Goal: Ask a question

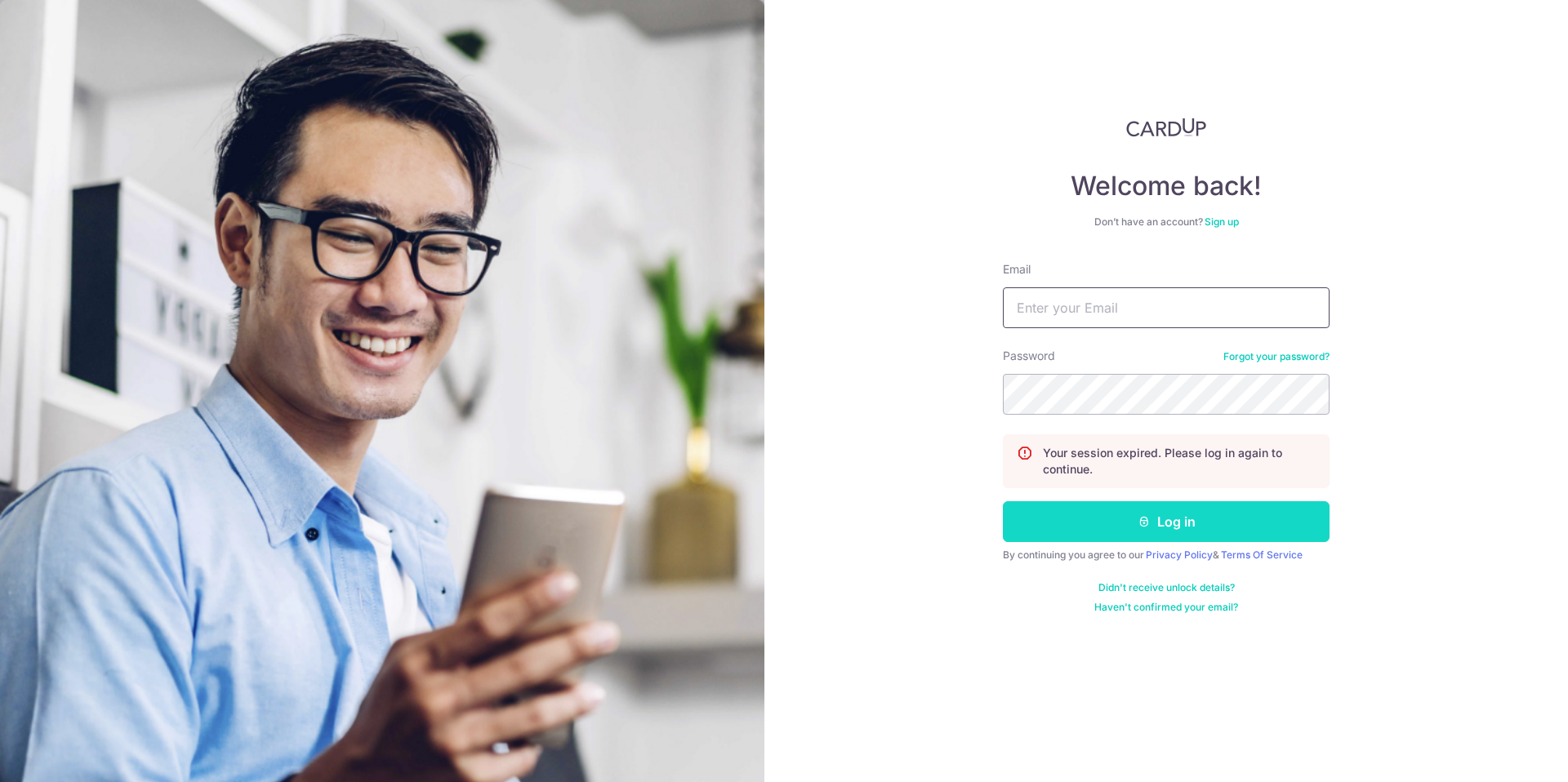
type input "[EMAIL_ADDRESS][DOMAIN_NAME]"
click at [1184, 537] on button "Log in" at bounding box center [1166, 522] width 327 height 41
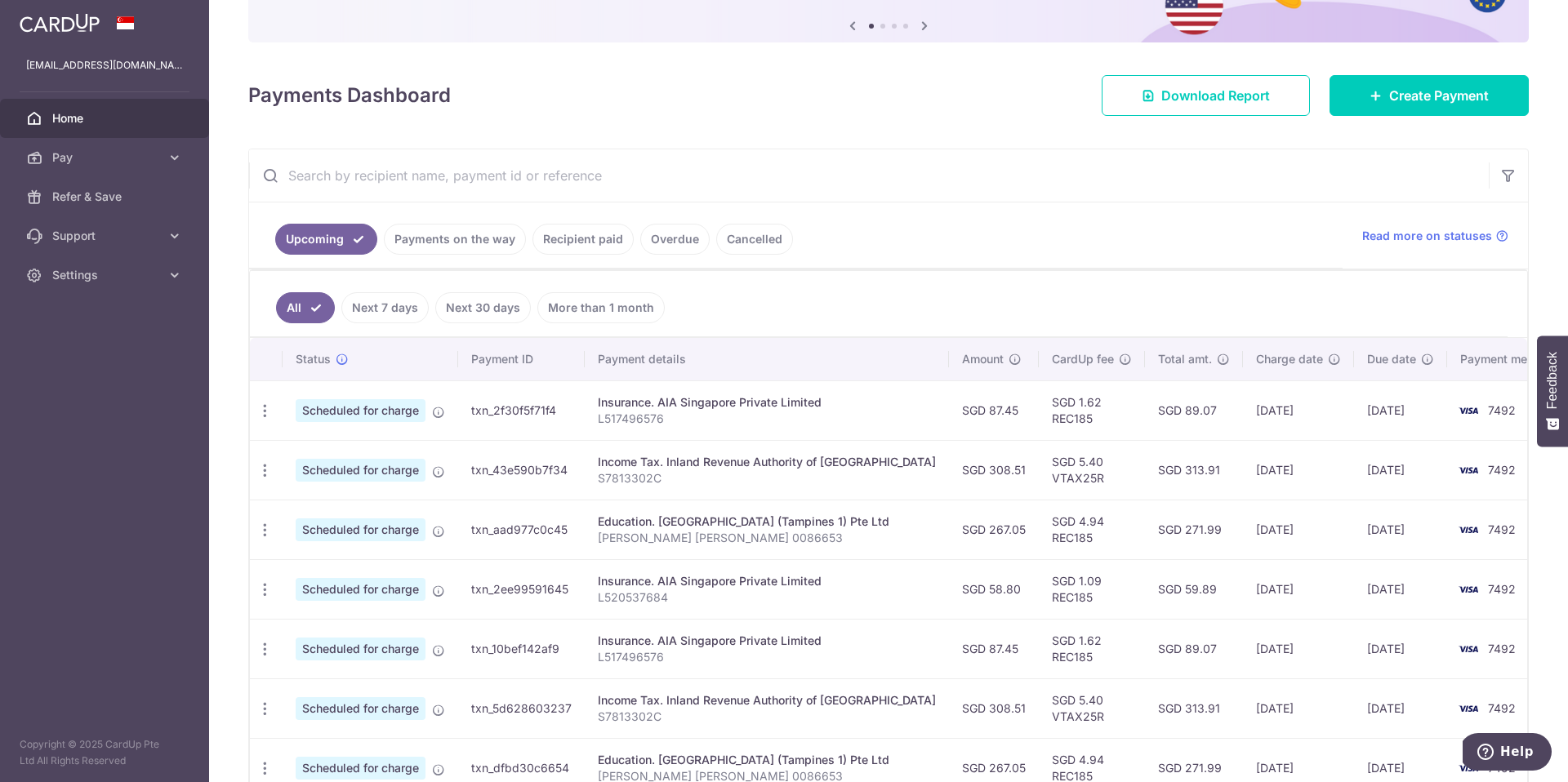
scroll to position [180, 0]
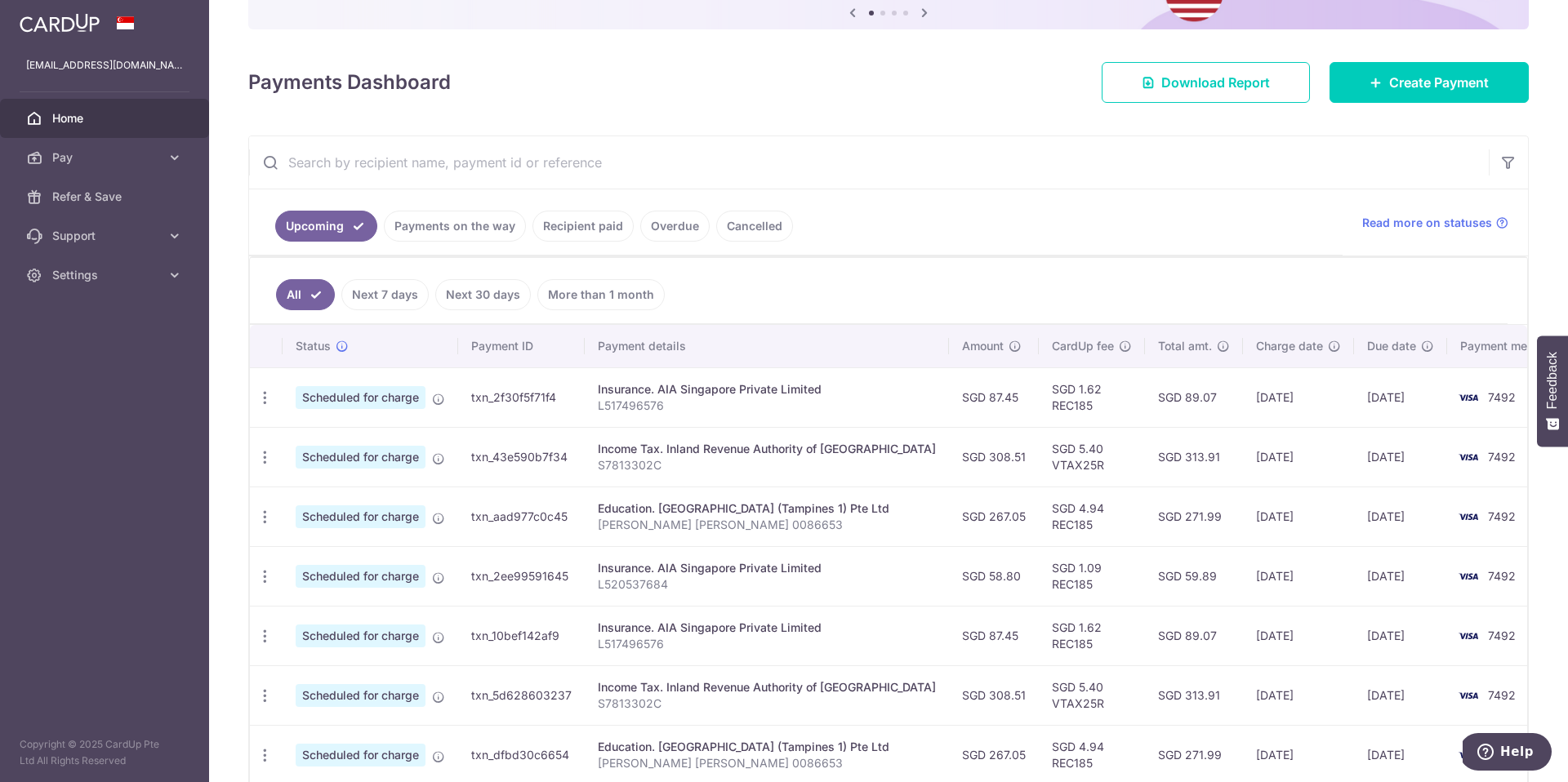
click at [562, 225] on link "Recipient paid" at bounding box center [583, 225] width 101 height 31
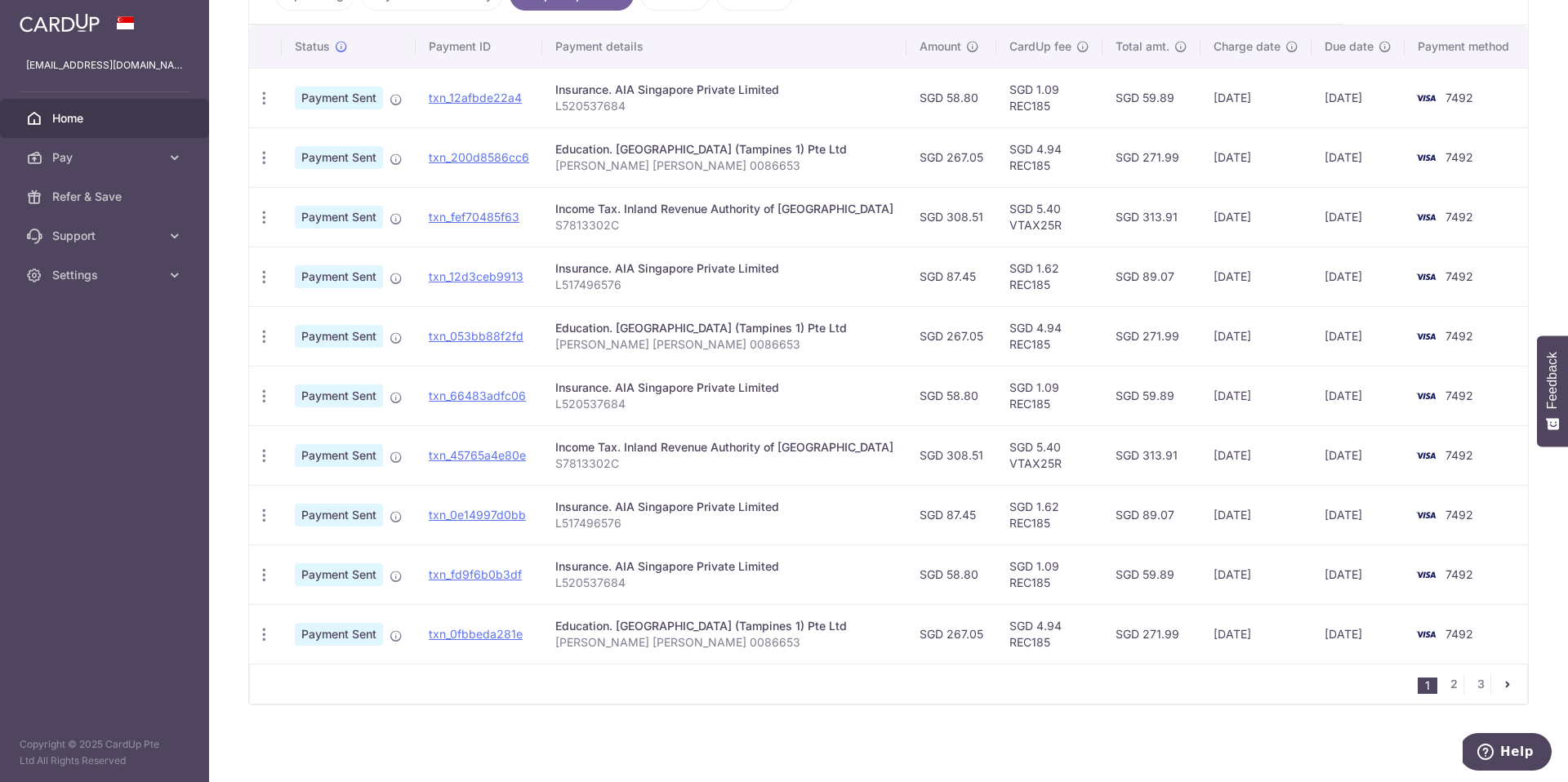
scroll to position [0, 0]
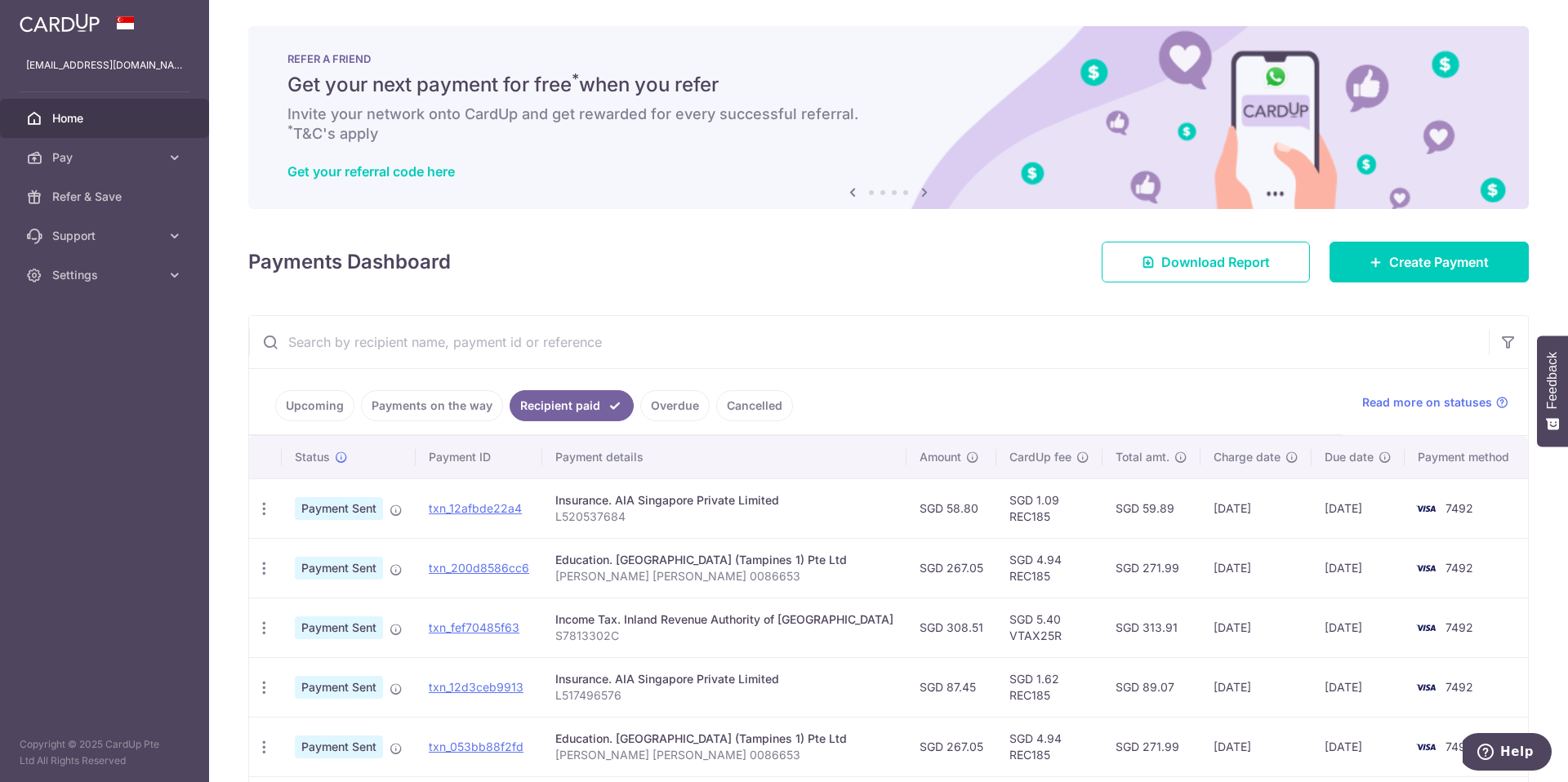
click at [434, 406] on link "Payments on the way" at bounding box center [431, 405] width 142 height 31
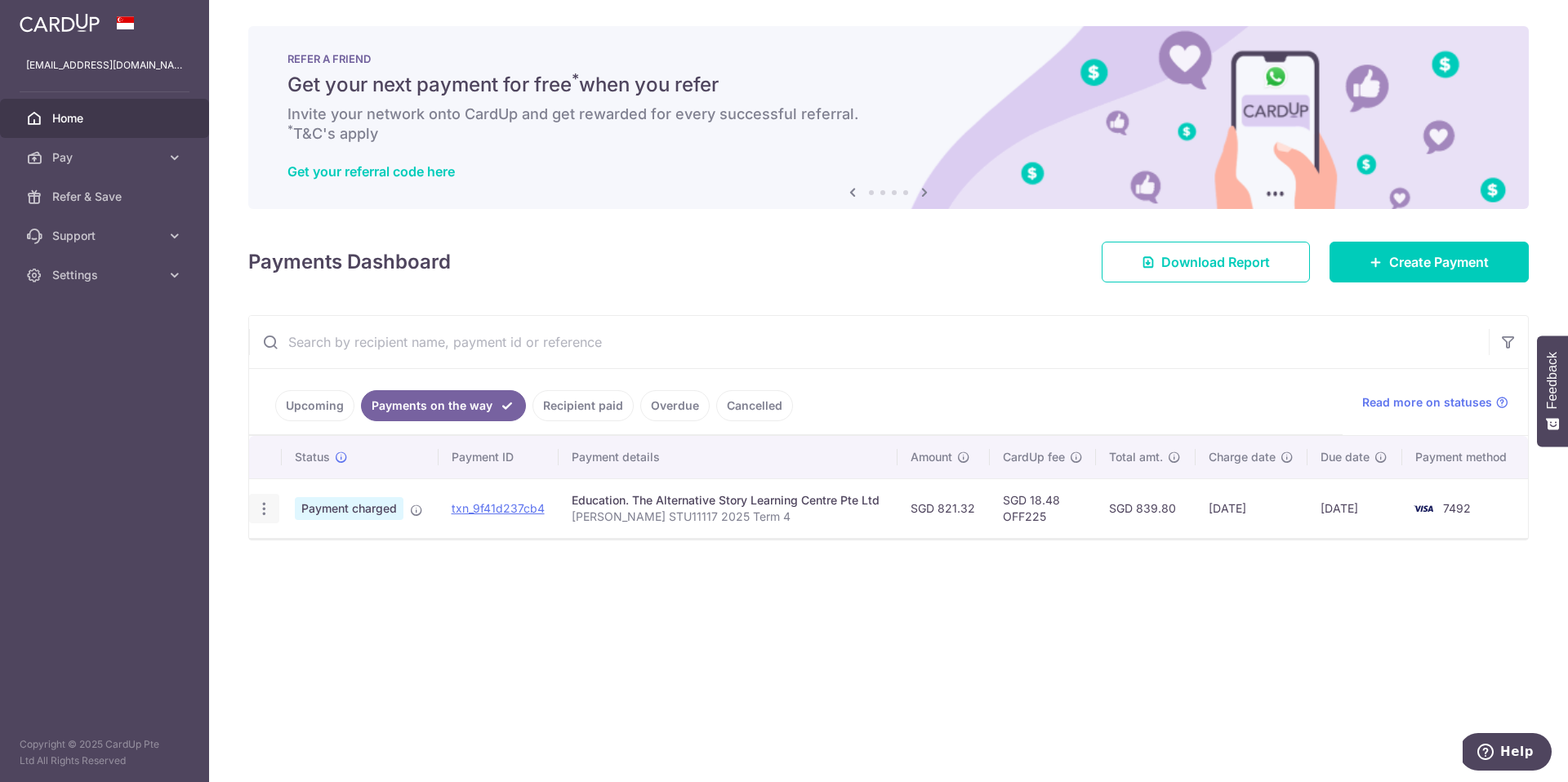
click at [266, 512] on icon "button" at bounding box center [264, 509] width 17 height 17
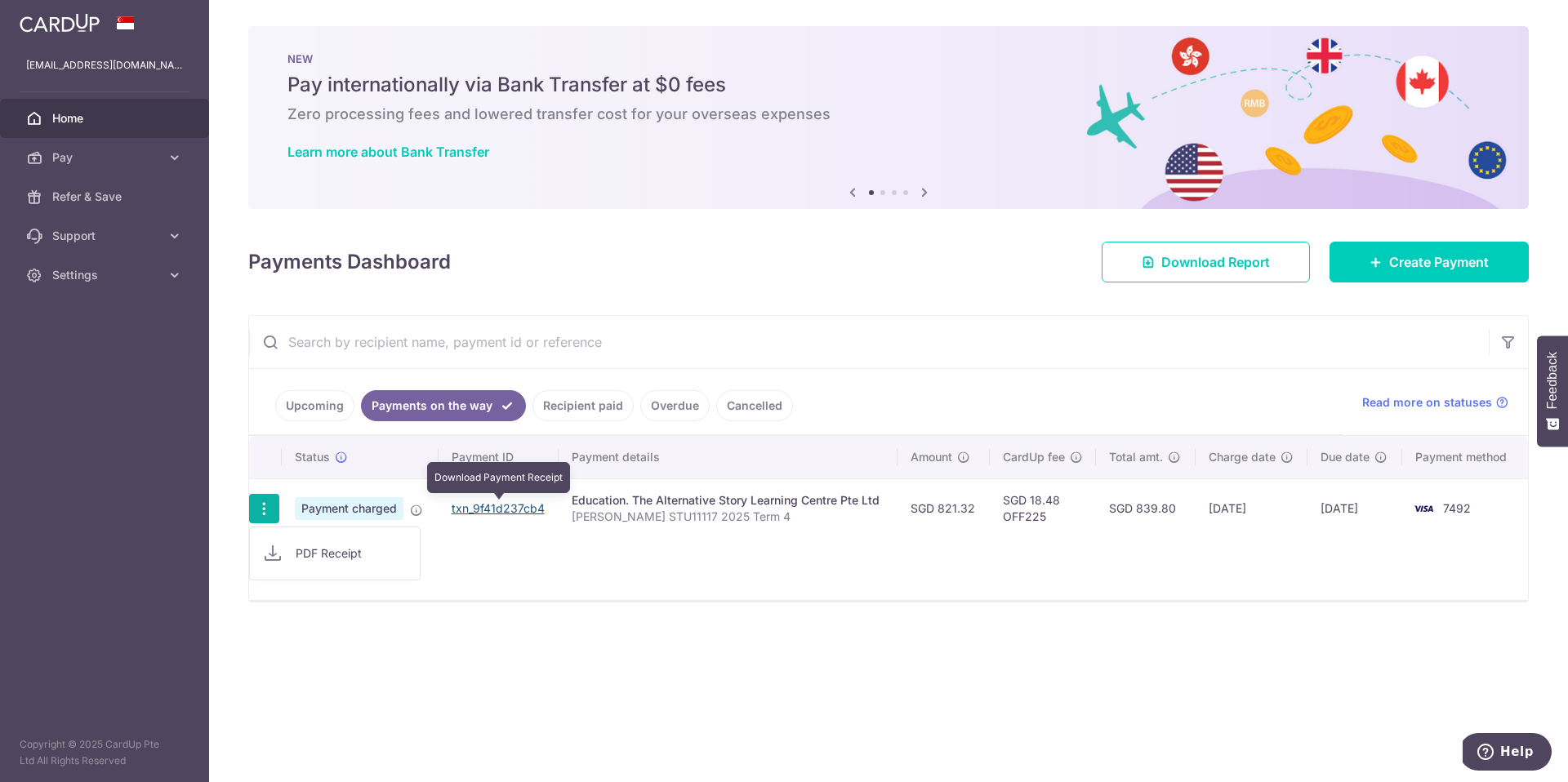
click at [483, 514] on link "txn_9f41d237cb4" at bounding box center [498, 508] width 93 height 14
click at [1510, 757] on span "Help" at bounding box center [1517, 752] width 33 height 15
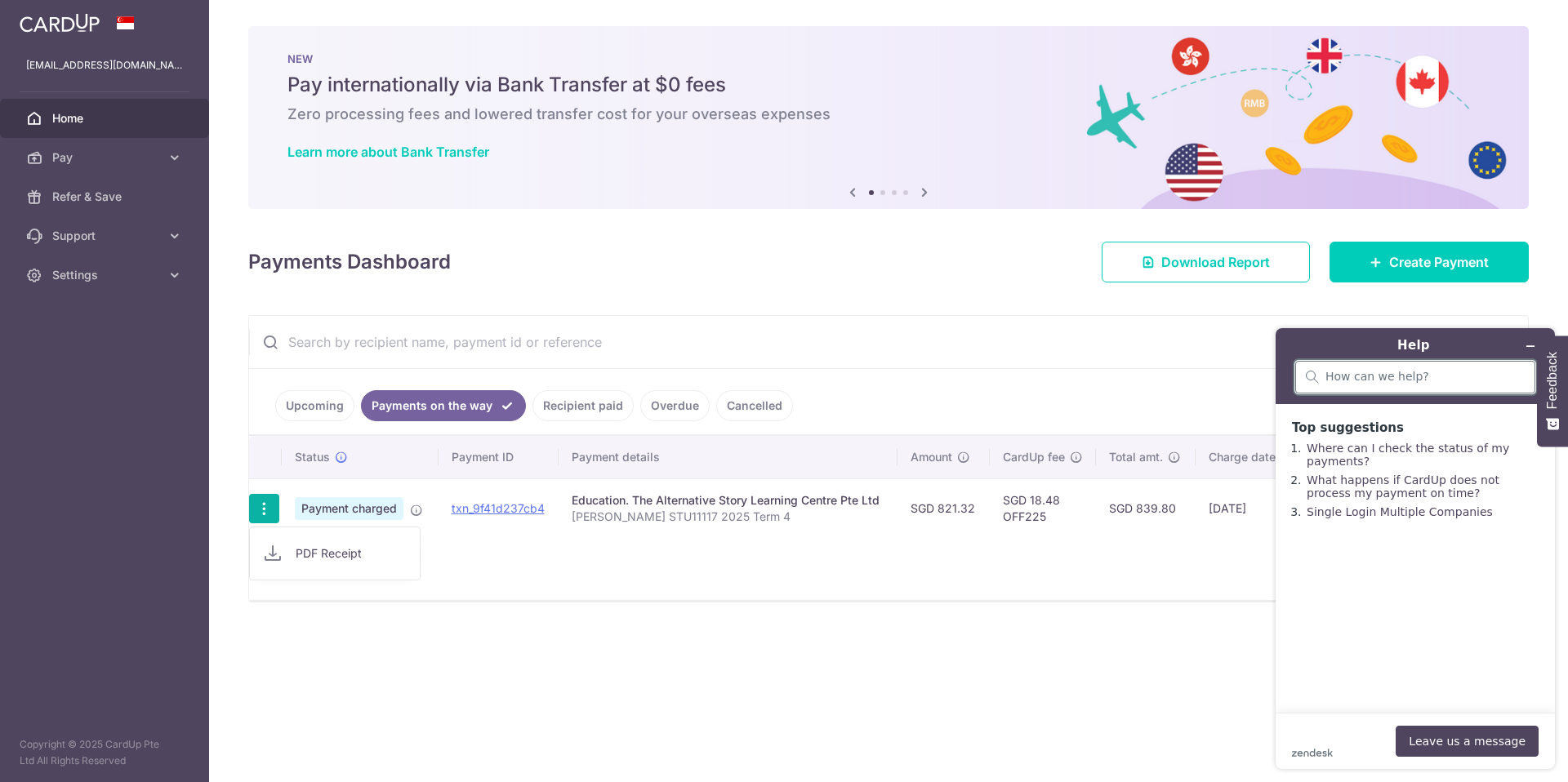
click at [1381, 376] on input "search" at bounding box center [1425, 378] width 199 height 15
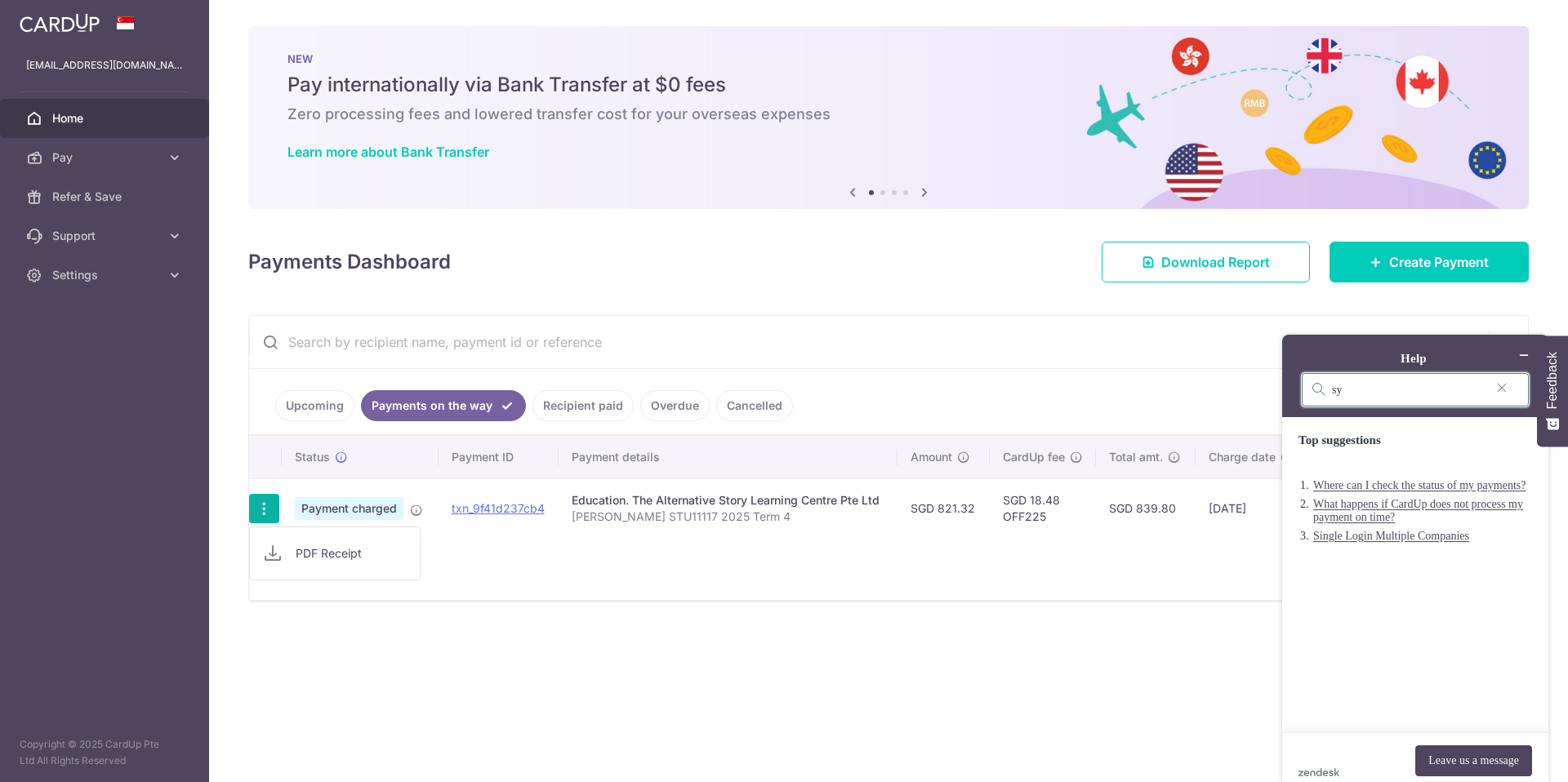
type input "s"
type input "stop payment"
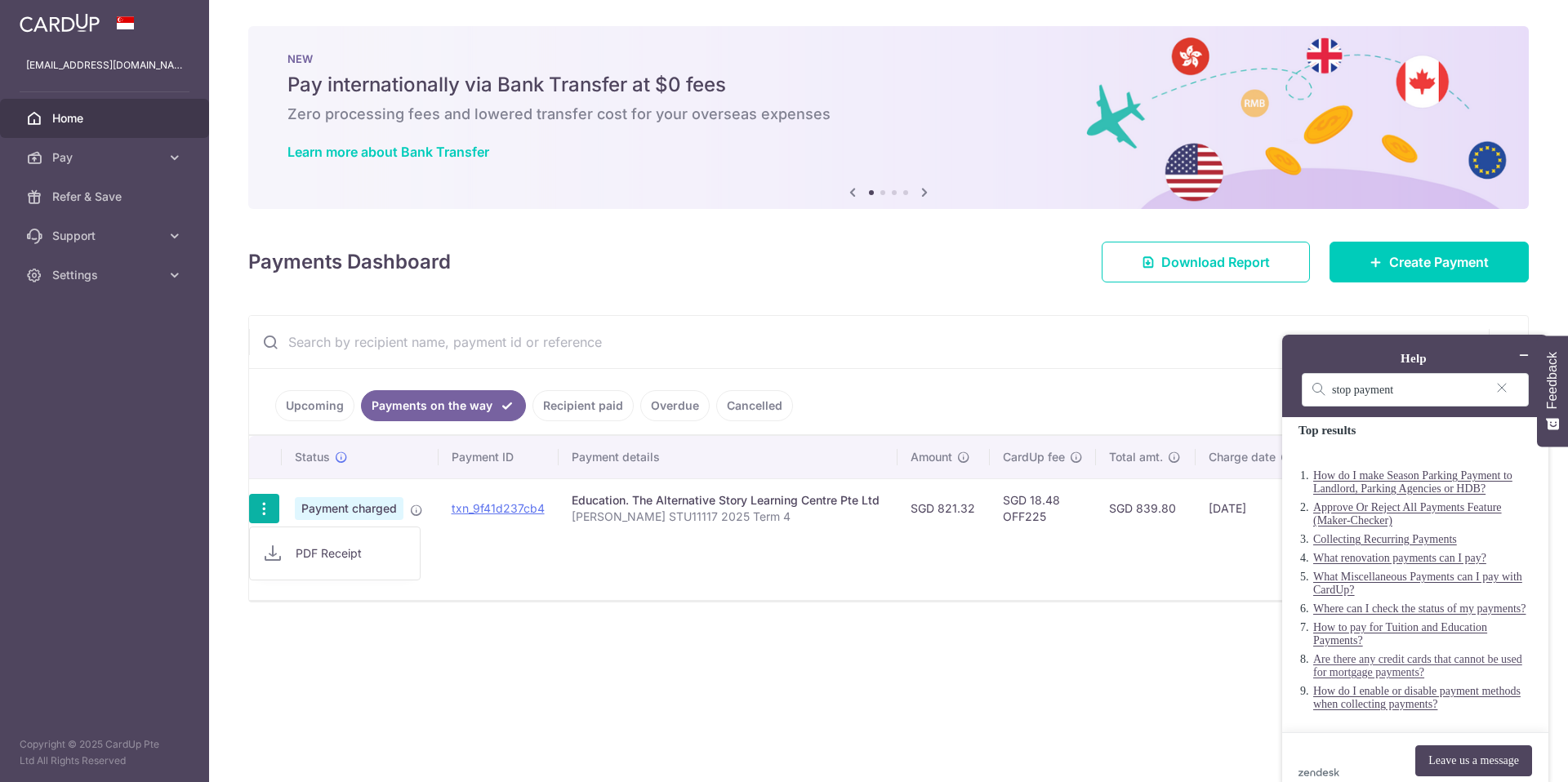
scroll to position [13, 0]
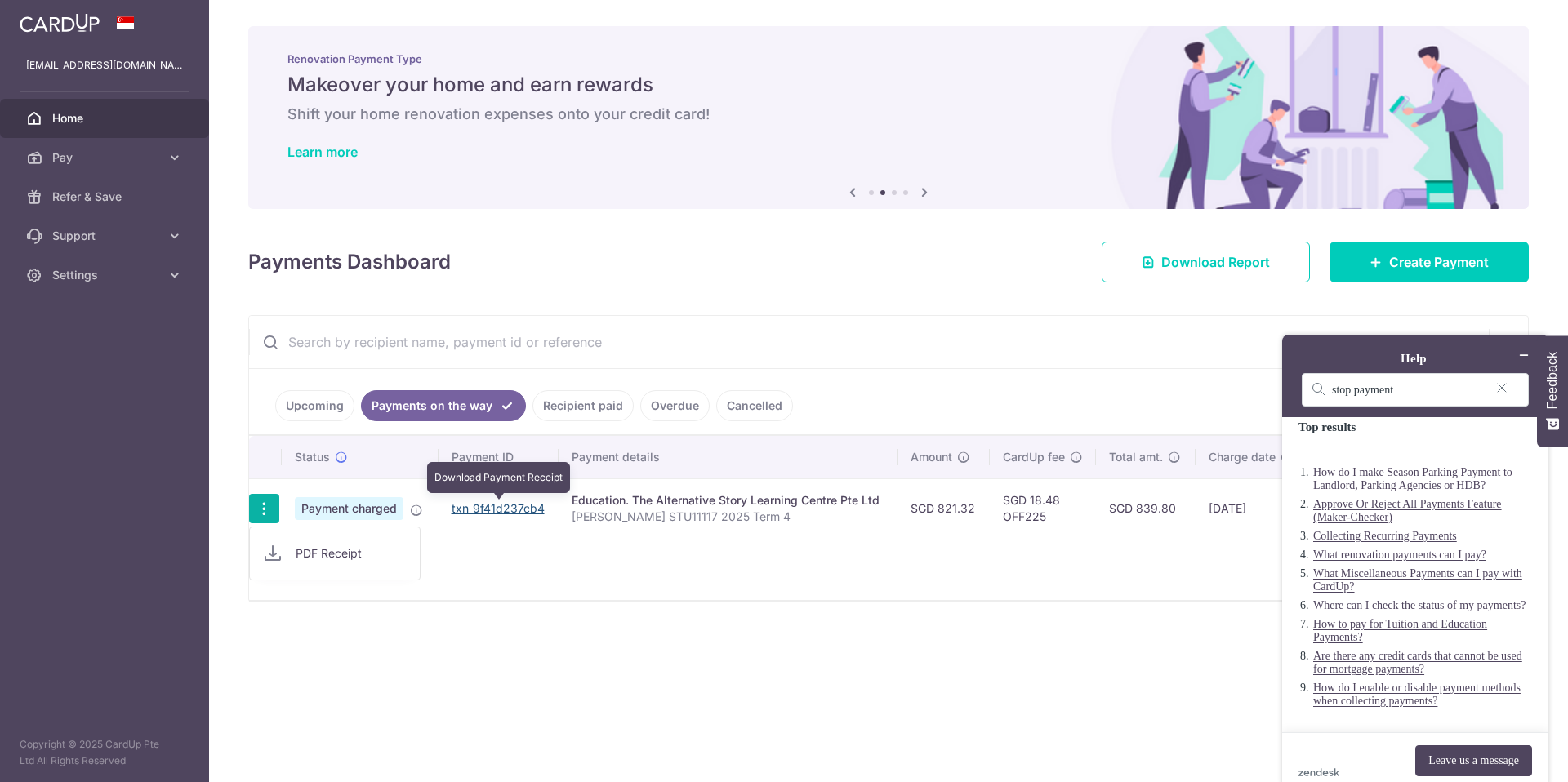
click at [466, 513] on link "txn_9f41d237cb4" at bounding box center [498, 508] width 93 height 14
click at [1339, 383] on input "stop payment" at bounding box center [1409, 391] width 154 height 15
click at [1462, 746] on button "Leave us a message" at bounding box center [1474, 761] width 117 height 31
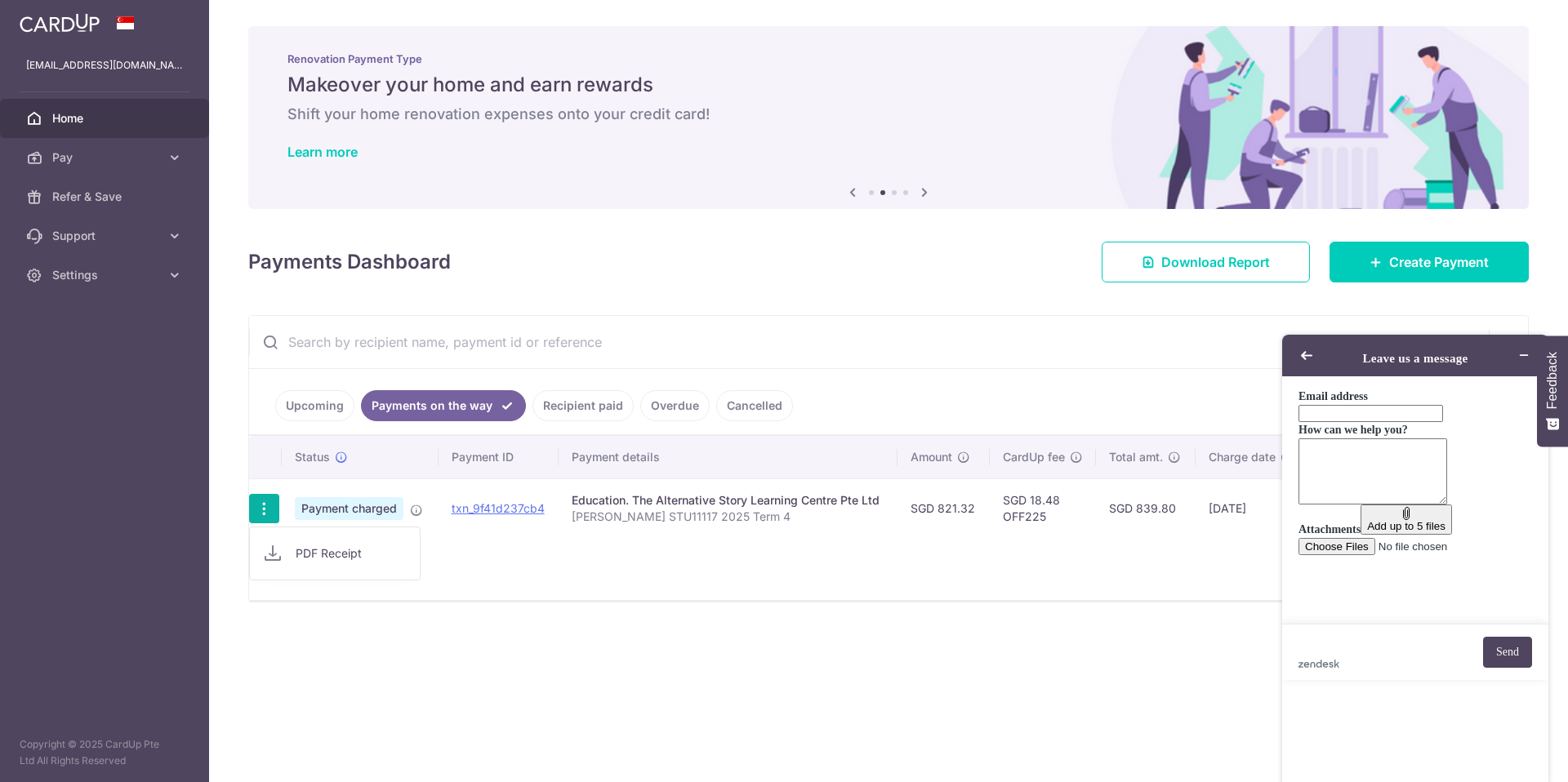
click at [1374, 420] on input "Email address" at bounding box center [1371, 414] width 145 height 17
type input "e"
type input "[EMAIL_ADDRESS][DOMAIN_NAME]"
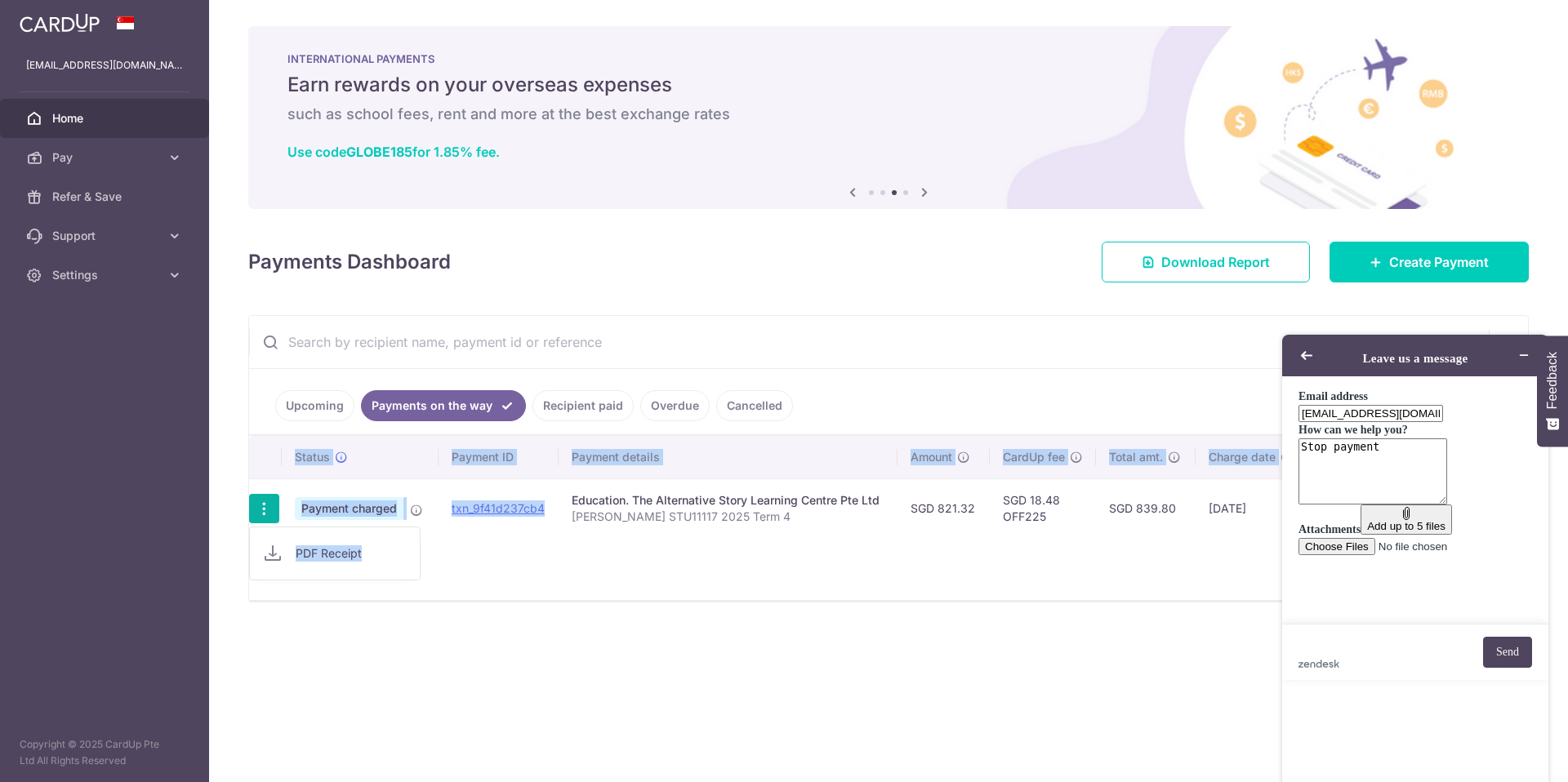
drag, startPoint x: 615, startPoint y: 564, endPoint x: 473, endPoint y: 520, distance: 148.7
click at [473, 520] on div "Status Payment ID Payment details Amount CardUp fee Total amt. Charge date Due …" at bounding box center [889, 518] width 1279 height 164
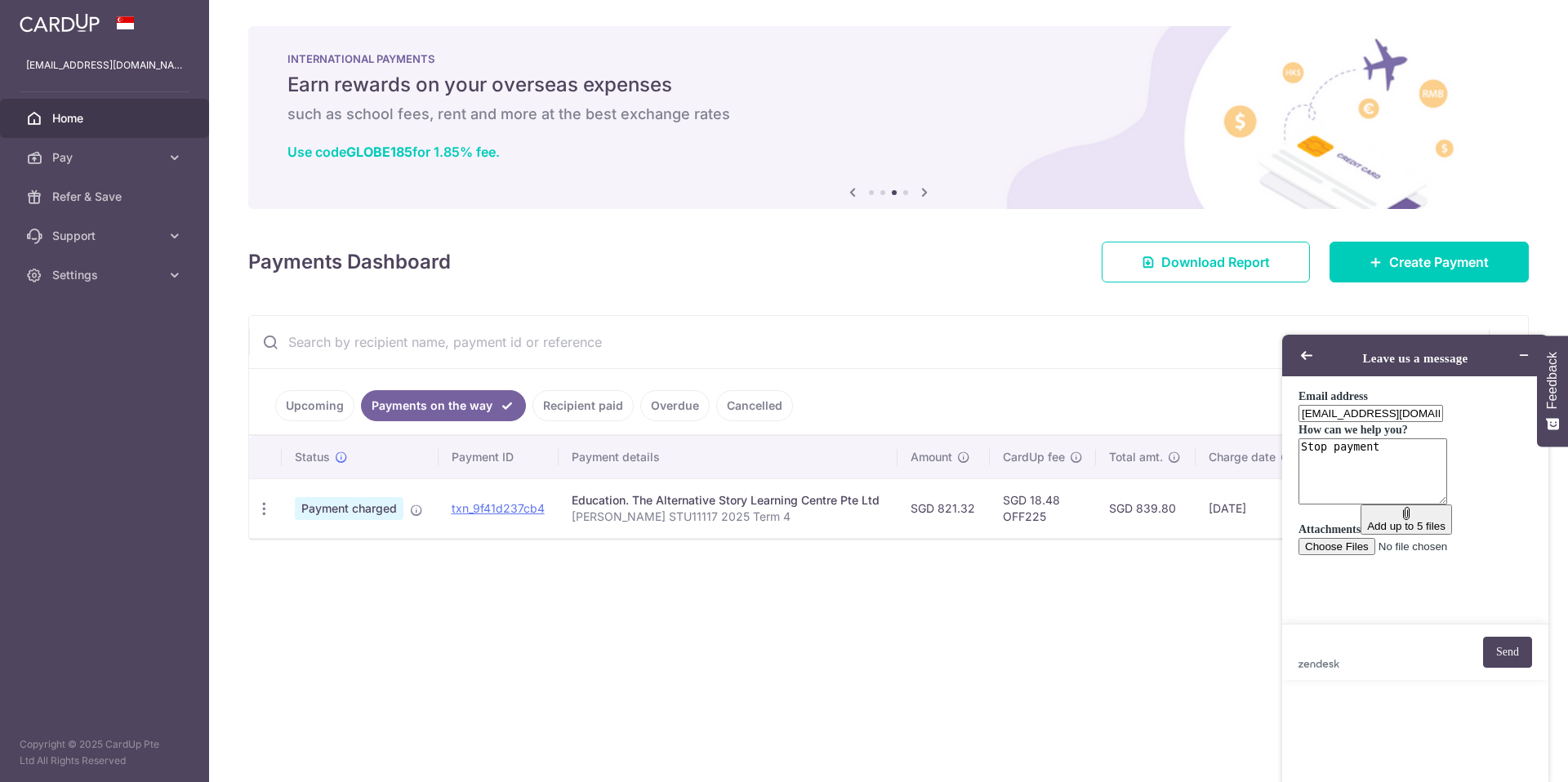
click at [597, 548] on div "× Pause Schedule Pause all future payments in this series Pause just this one p…" at bounding box center [888, 391] width 1359 height 782
drag, startPoint x: 548, startPoint y: 526, endPoint x: 454, endPoint y: 515, distance: 94.6
click at [454, 515] on td "txn_9f41d237cb4 Download Payment Receipt" at bounding box center [499, 508] width 121 height 59
copy link "txn_9f41d237cb4"
click at [1385, 505] on textarea "Stop payment" at bounding box center [1373, 471] width 148 height 66
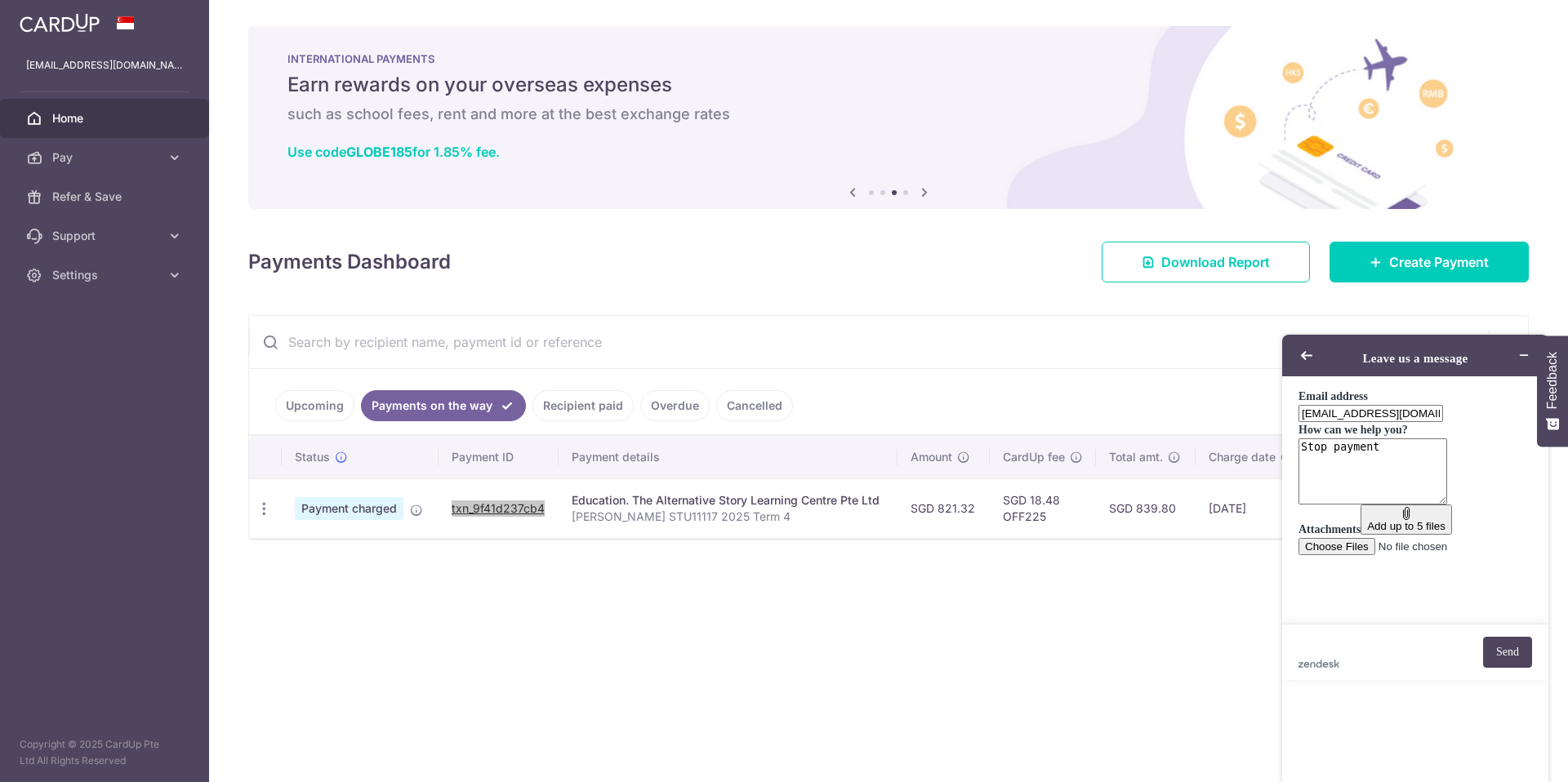
paste textarea "txn_9f41d237cb4"
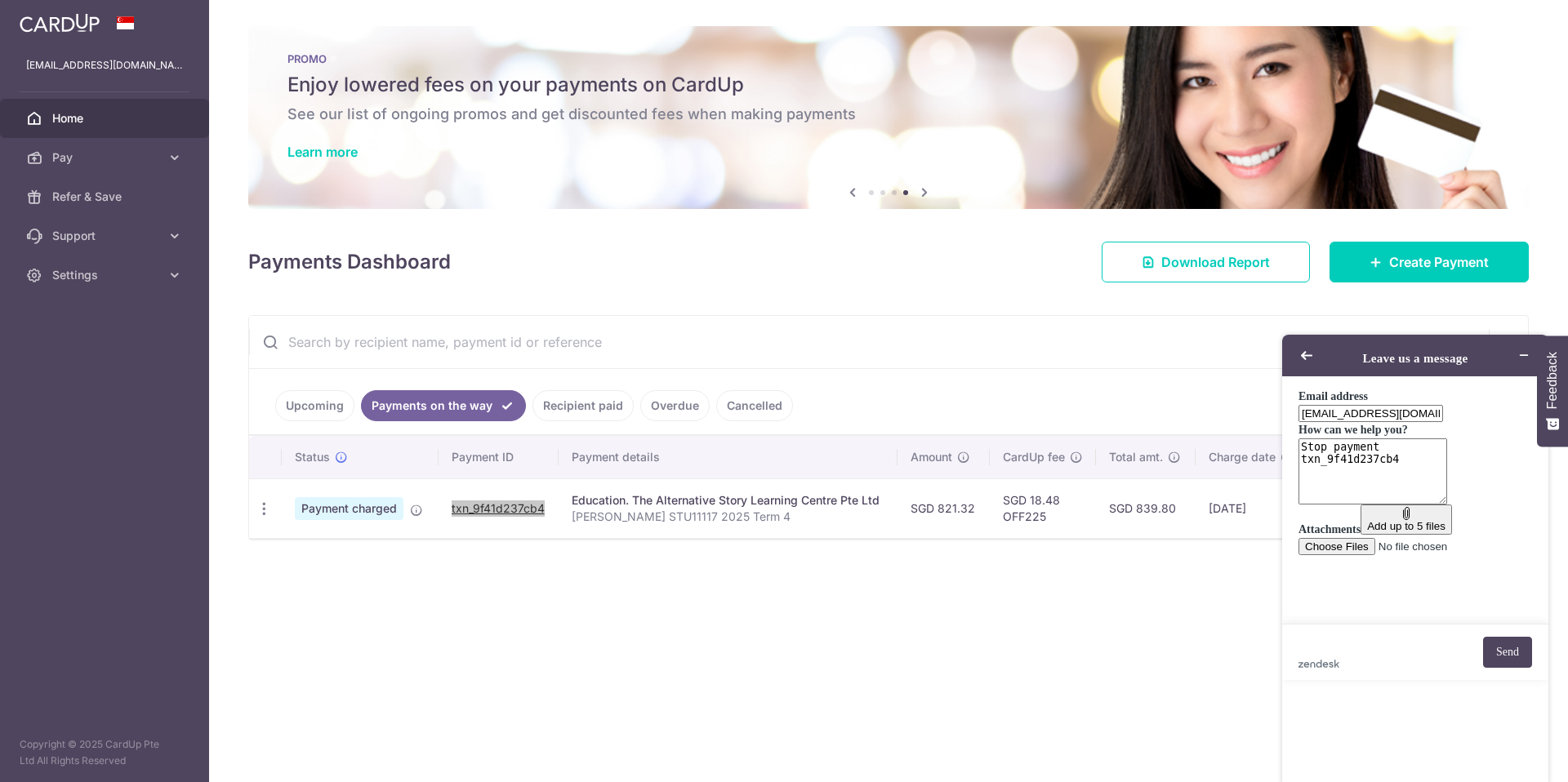
type textarea "Stop payment txn_9f41d237cb4"
click at [1474, 680] on footer "zendesk .cls-1{fill:#03363d;} Send" at bounding box center [1415, 652] width 266 height 57
click at [1504, 668] on button "Send" at bounding box center [1508, 652] width 49 height 31
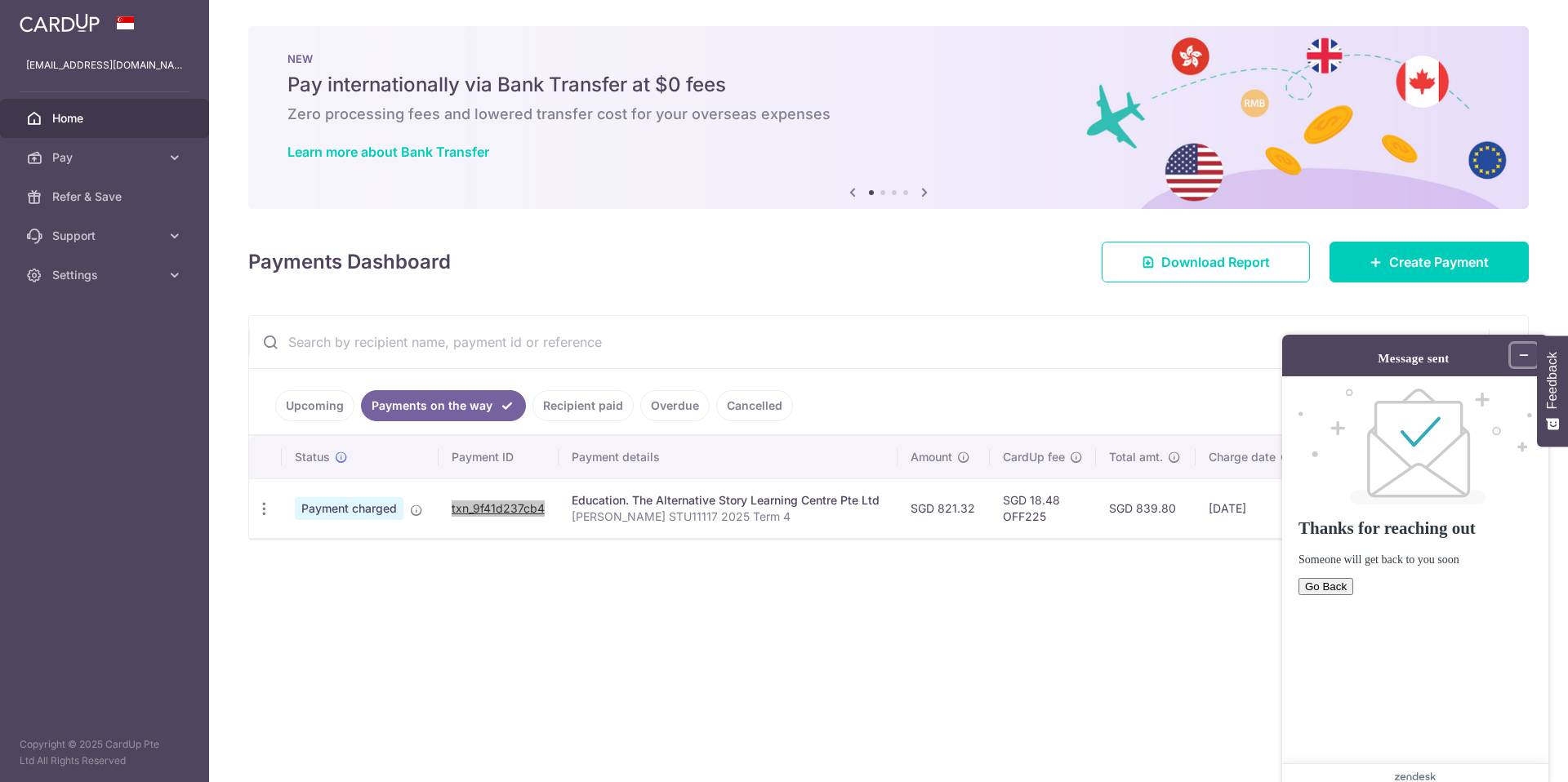
click at [1530, 350] on icon "Minimize widget" at bounding box center [1524, 355] width 11 height 11
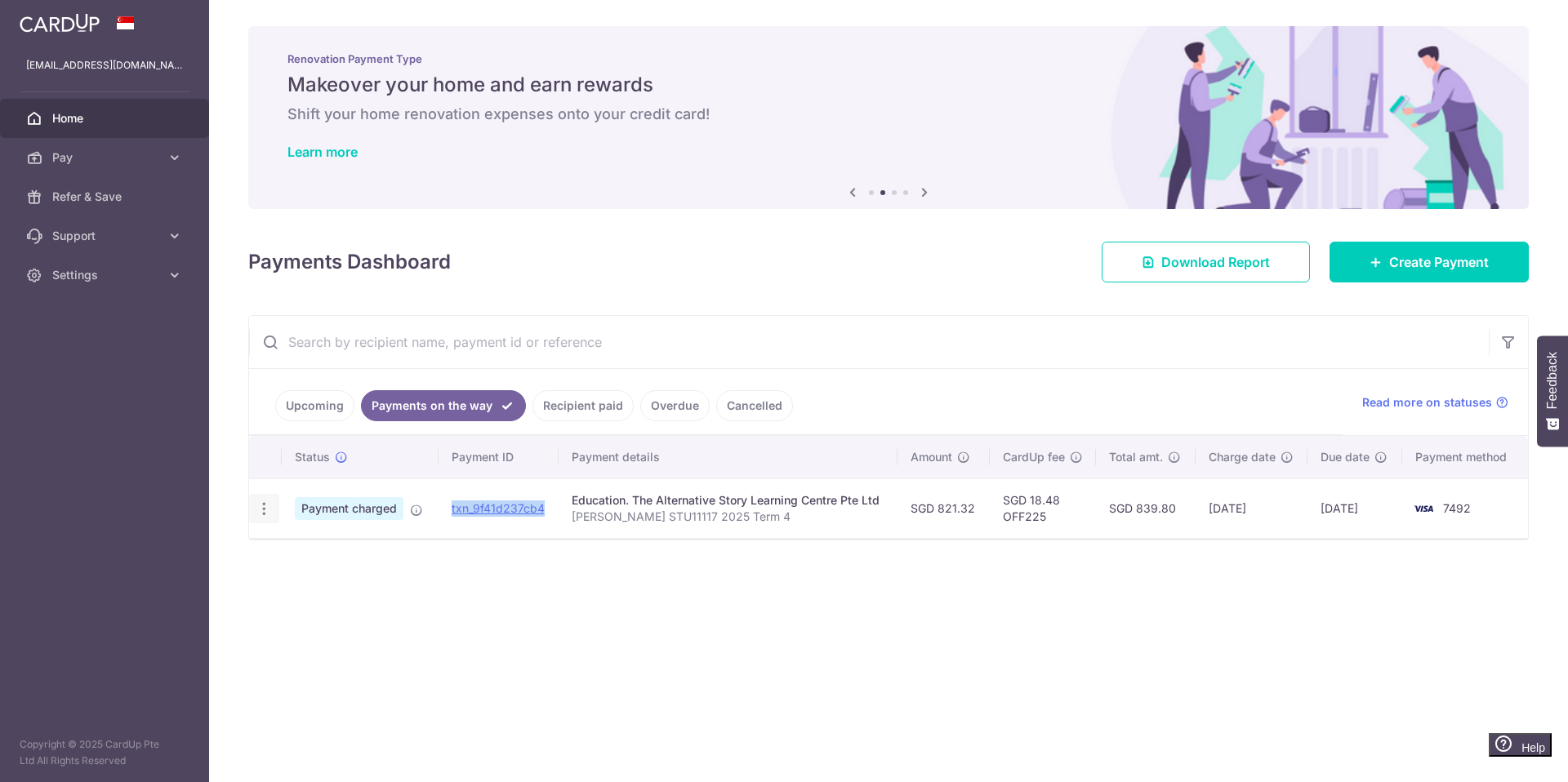
click at [262, 512] on icon "button" at bounding box center [264, 509] width 17 height 17
click at [381, 504] on span "Payment charged" at bounding box center [349, 508] width 109 height 23
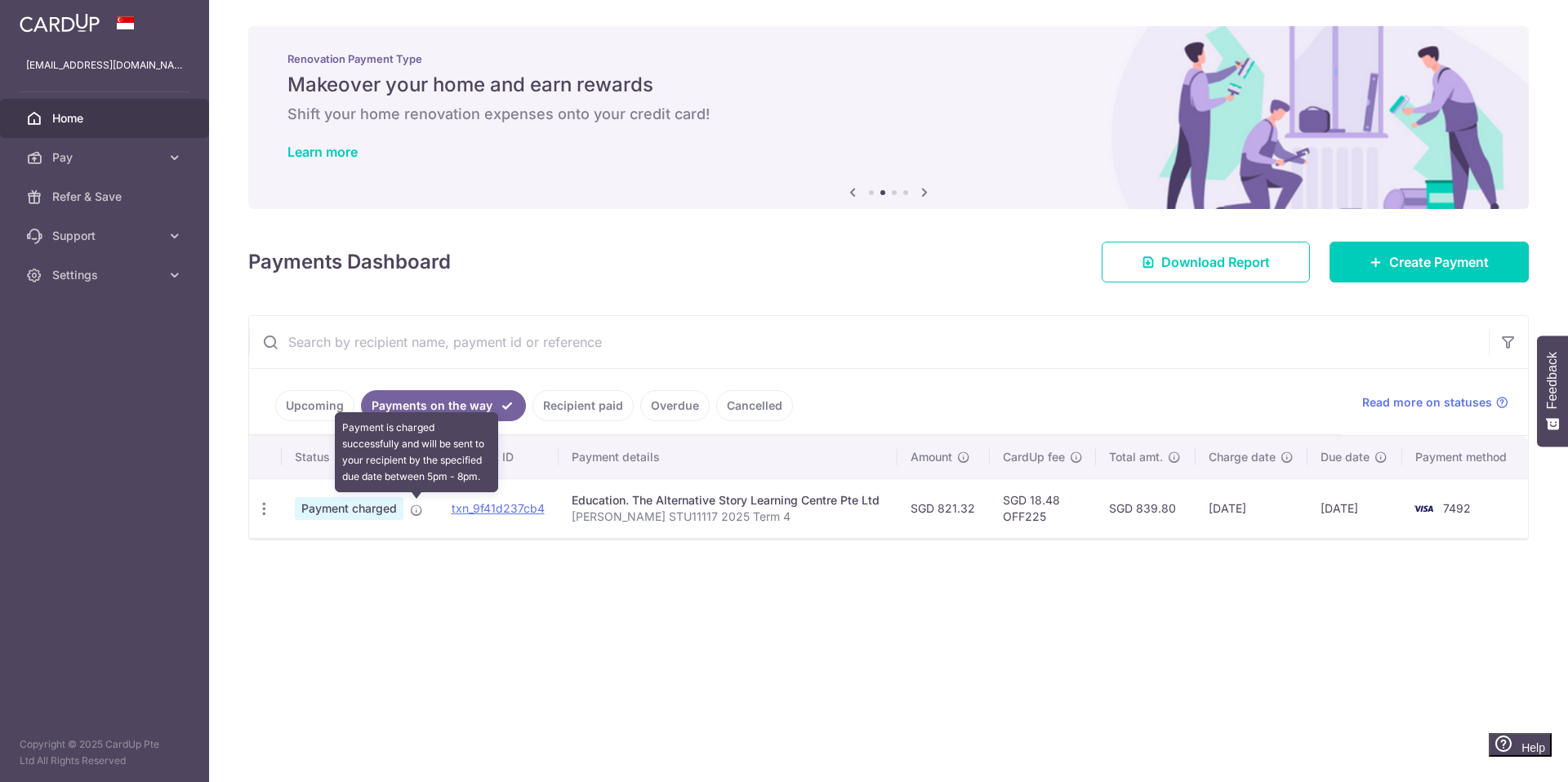
click at [418, 506] on icon at bounding box center [417, 510] width 13 height 13
click at [263, 510] on icon "button" at bounding box center [264, 509] width 17 height 17
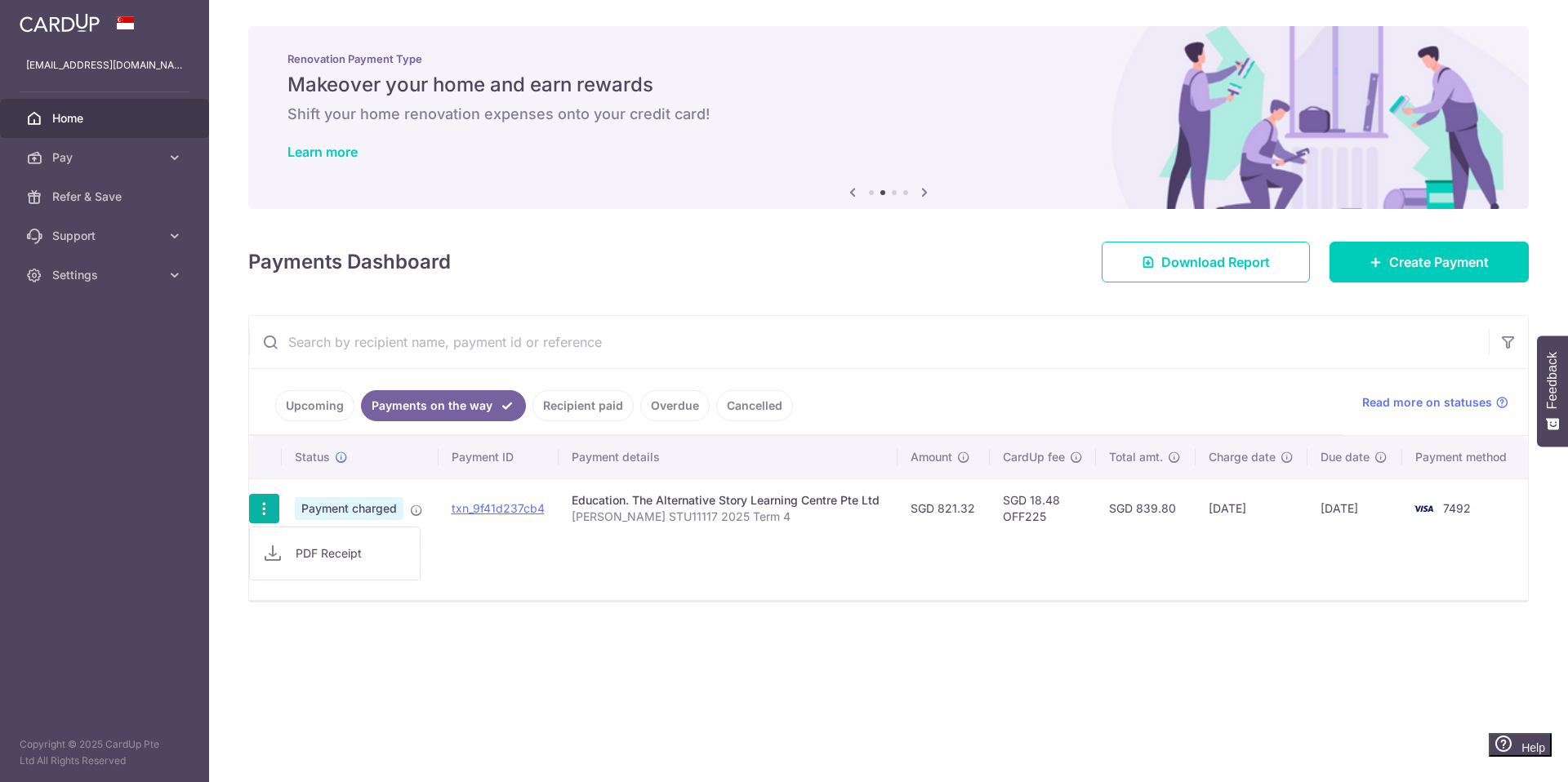
click at [609, 639] on div "× Pause Schedule Pause all future payments in this series Pause just this one p…" at bounding box center [888, 391] width 1359 height 782
